Goal: Navigation & Orientation: Find specific page/section

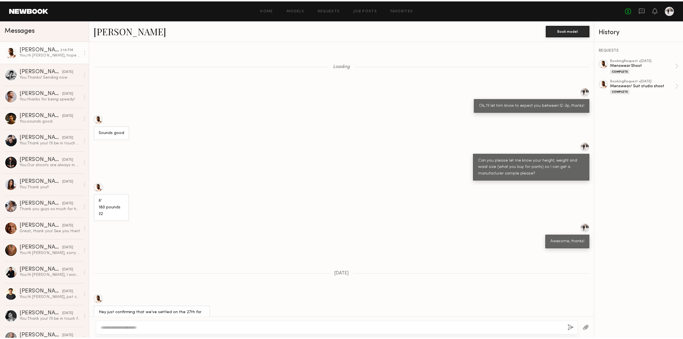
scroll to position [1484, 0]
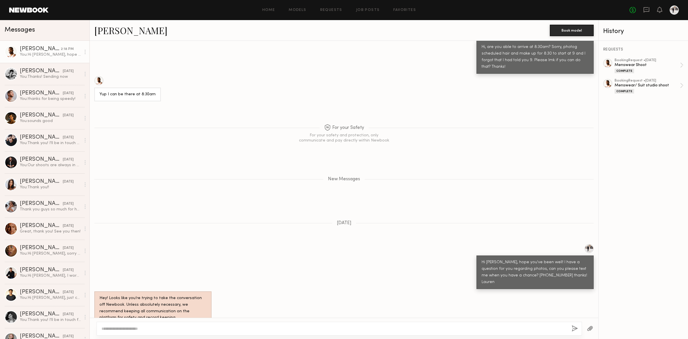
click at [268, 7] on div "Home Models Requests Job Posts Favorites Sign Out No fees up to $5,000" at bounding box center [363, 9] width 631 height 9
click at [268, 10] on link "Home" at bounding box center [268, 10] width 13 height 4
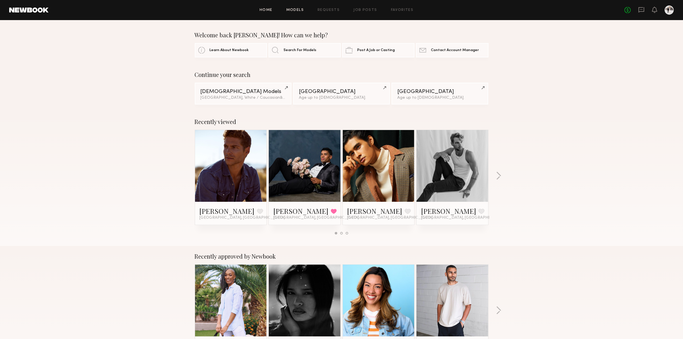
click at [291, 11] on link "Models" at bounding box center [294, 10] width 17 height 4
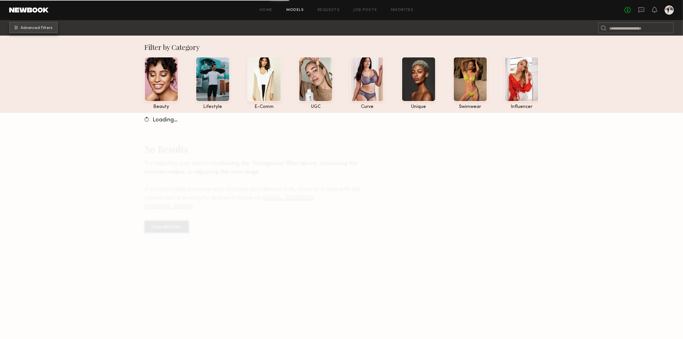
click at [32, 28] on span "Advanced Filters" at bounding box center [37, 28] width 32 height 4
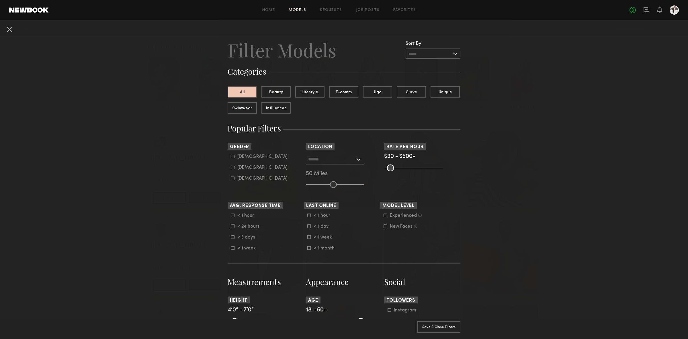
click at [429, 55] on input "text" at bounding box center [433, 53] width 55 height 10
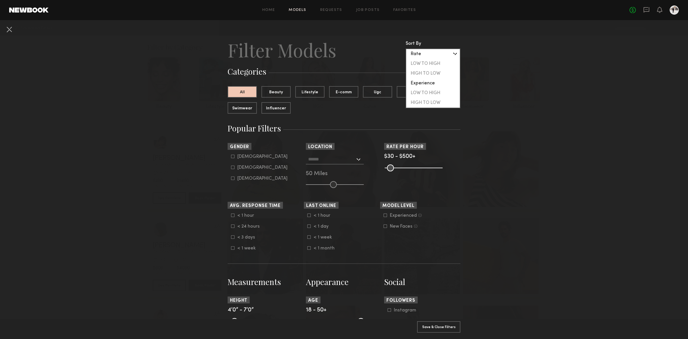
click at [429, 55] on div "Rate" at bounding box center [433, 54] width 54 height 10
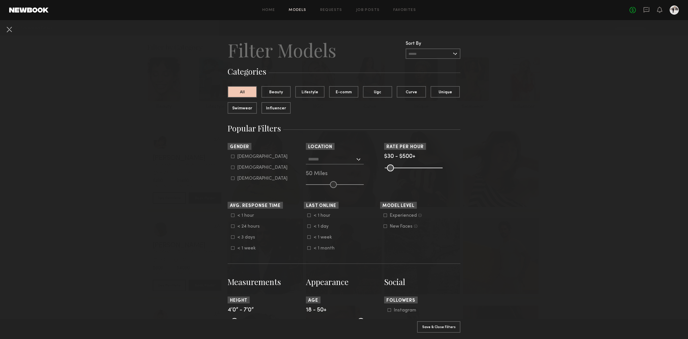
click at [328, 9] on link "Requests" at bounding box center [331, 10] width 22 height 4
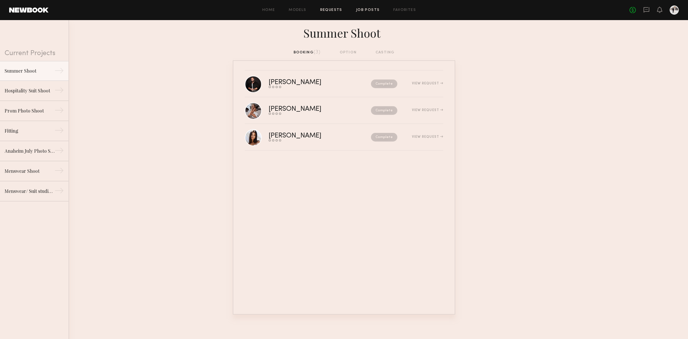
click at [360, 9] on link "Job Posts" at bounding box center [368, 10] width 24 height 4
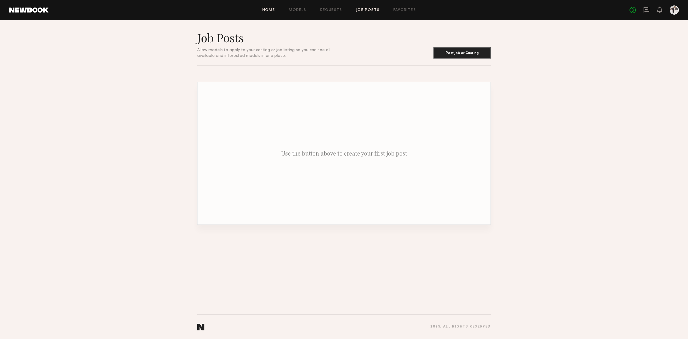
click at [270, 12] on link "Home" at bounding box center [268, 10] width 13 height 4
